Goal: Transaction & Acquisition: Purchase product/service

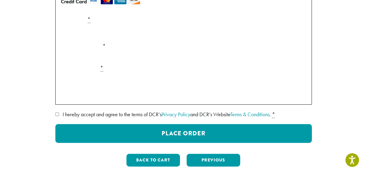
scroll to position [170, 0]
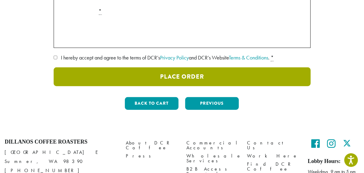
click at [173, 79] on button "Place Order" at bounding box center [182, 76] width 257 height 19
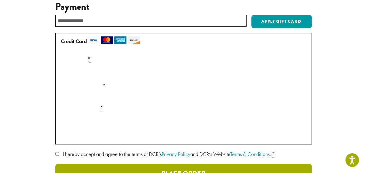
scroll to position [109, 0]
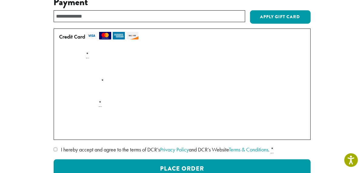
click at [61, 129] on p "Securely Save to Account" at bounding box center [182, 131] width 251 height 12
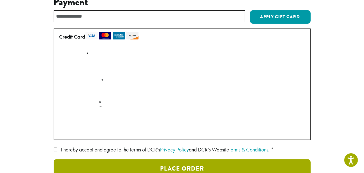
click at [156, 164] on button "Place Order" at bounding box center [182, 168] width 257 height 19
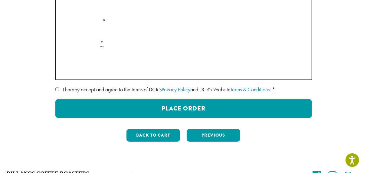
scroll to position [170, 0]
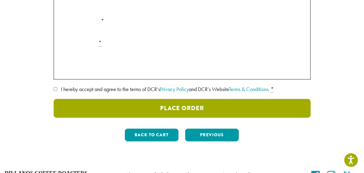
click at [176, 108] on button "Place Order" at bounding box center [182, 108] width 257 height 19
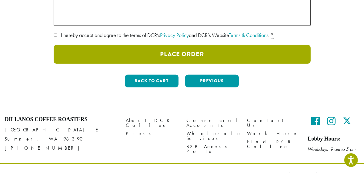
scroll to position [234, 0]
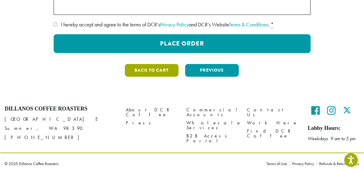
click at [149, 72] on button "Back to cart" at bounding box center [152, 70] width 54 height 13
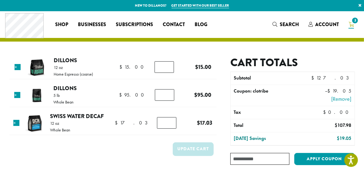
click at [323, 22] on span "Account" at bounding box center [327, 24] width 24 height 7
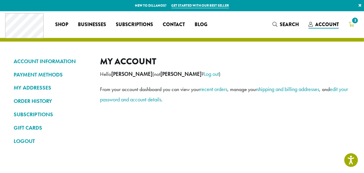
click at [353, 22] on span "3" at bounding box center [355, 20] width 8 height 8
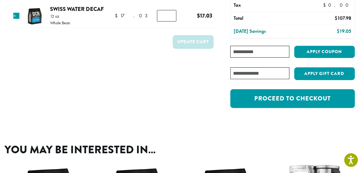
scroll to position [113, 0]
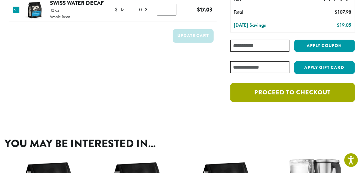
click at [276, 102] on link "Proceed to checkout" at bounding box center [292, 92] width 124 height 19
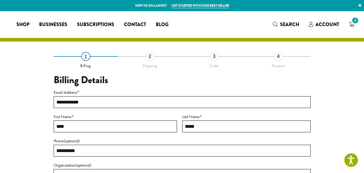
select select "**"
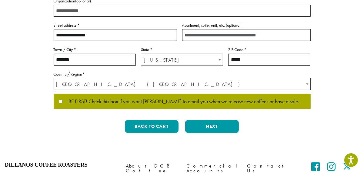
scroll to position [170, 0]
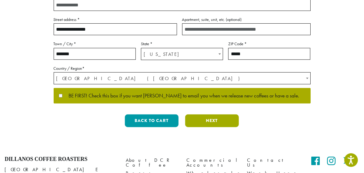
click at [215, 122] on button "Next" at bounding box center [212, 120] width 54 height 13
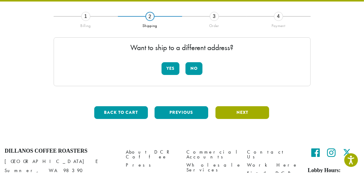
scroll to position [35, 0]
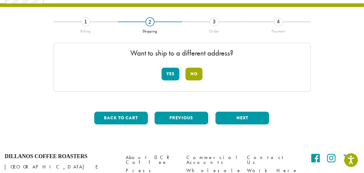
click at [194, 76] on button "No" at bounding box center [193, 74] width 17 height 13
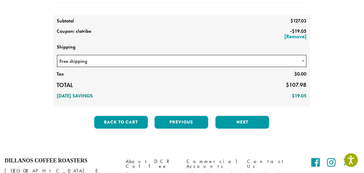
scroll to position [139, 0]
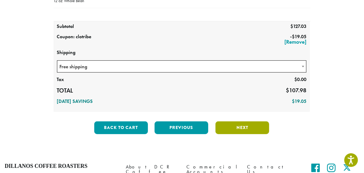
click at [226, 123] on button "Next" at bounding box center [242, 127] width 54 height 13
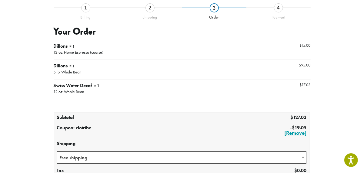
scroll to position [35, 0]
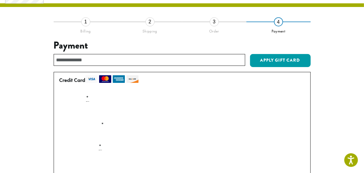
click at [160, 103] on div "Payment Info" at bounding box center [182, 111] width 251 height 17
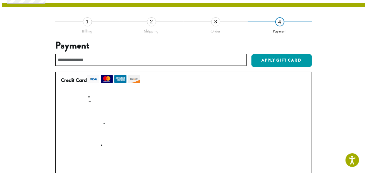
scroll to position [91, 0]
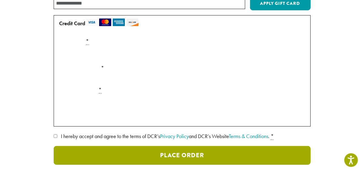
click at [149, 159] on button "Place Order" at bounding box center [182, 155] width 257 height 19
